Goal: Use online tool/utility

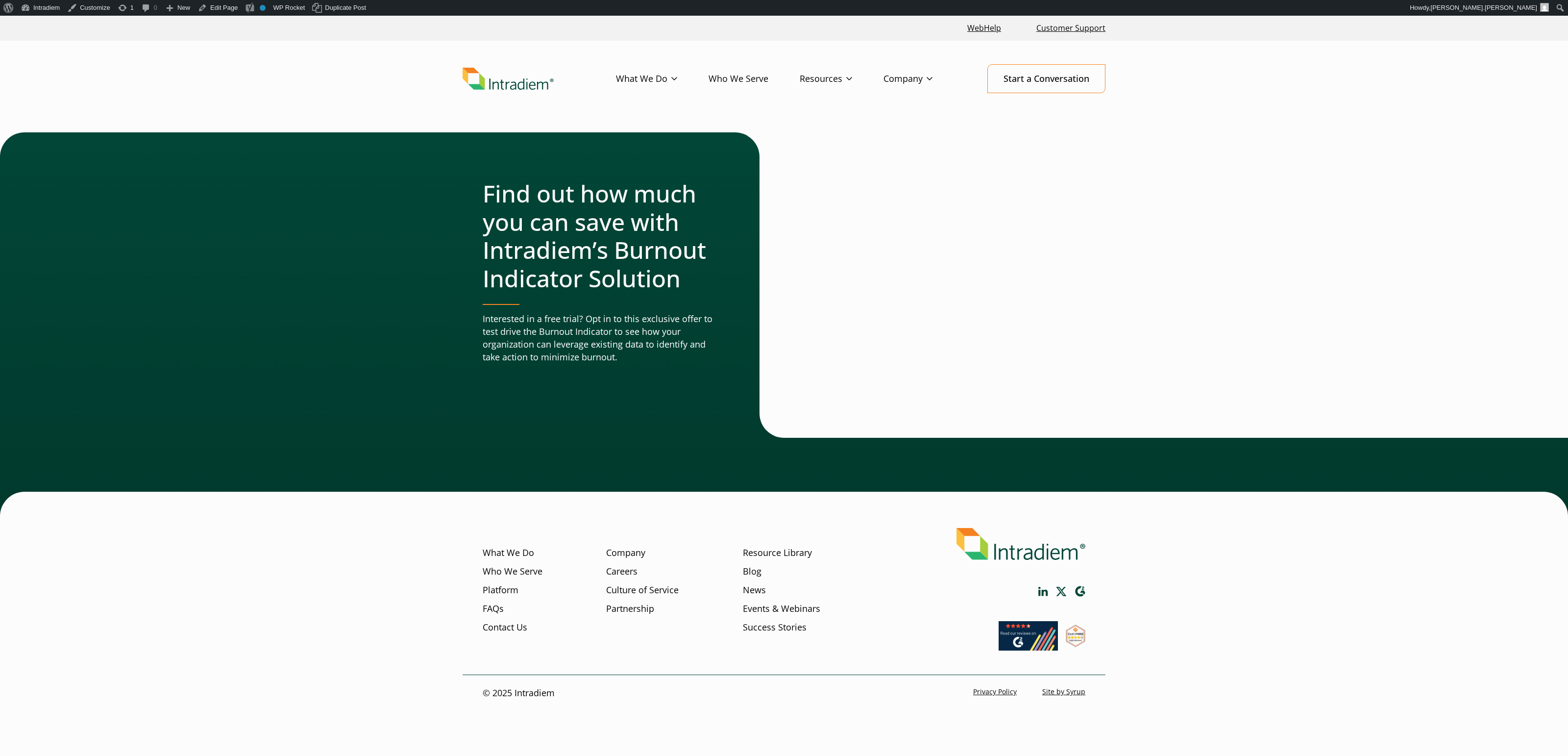
click at [1422, 106] on header "Menu What We Do Platform Who We Serve Resources Blog Events & Webinars News Suc…" at bounding box center [784, 86] width 1568 height 91
click at [214, 12] on link "Edit Page" at bounding box center [217, 7] width 47 height 16
